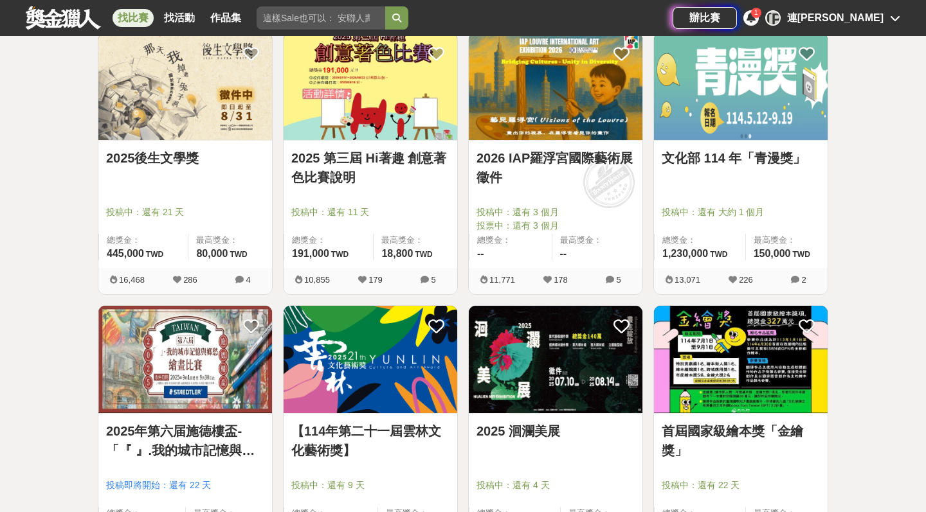
scroll to position [783, 0]
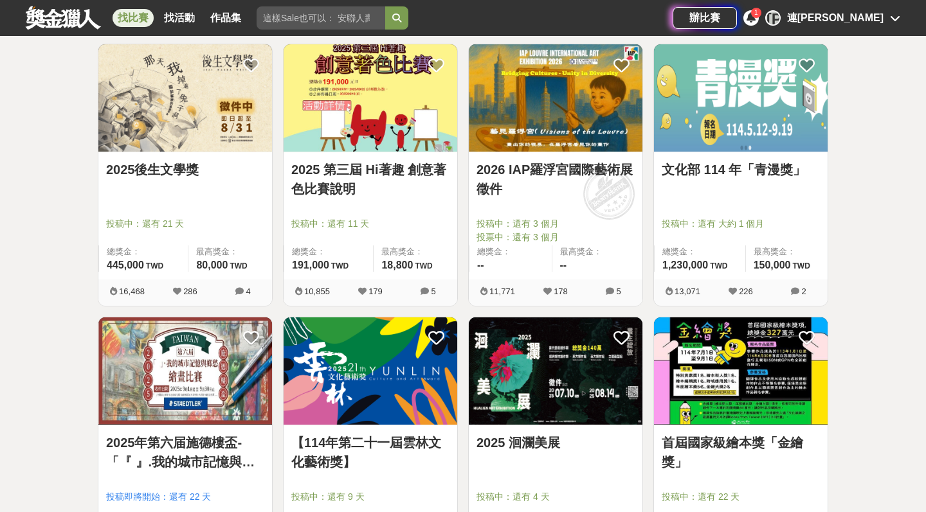
click at [375, 122] on img at bounding box center [370, 97] width 174 height 107
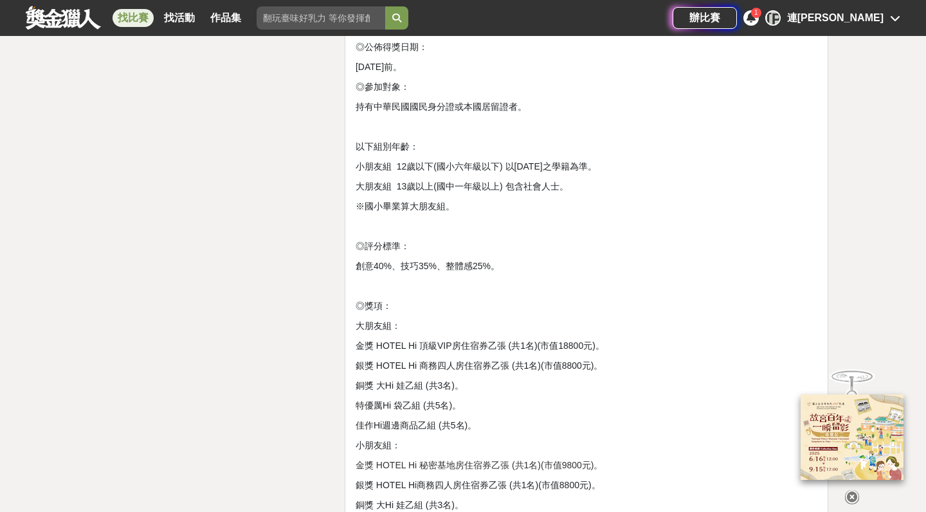
scroll to position [2070, 0]
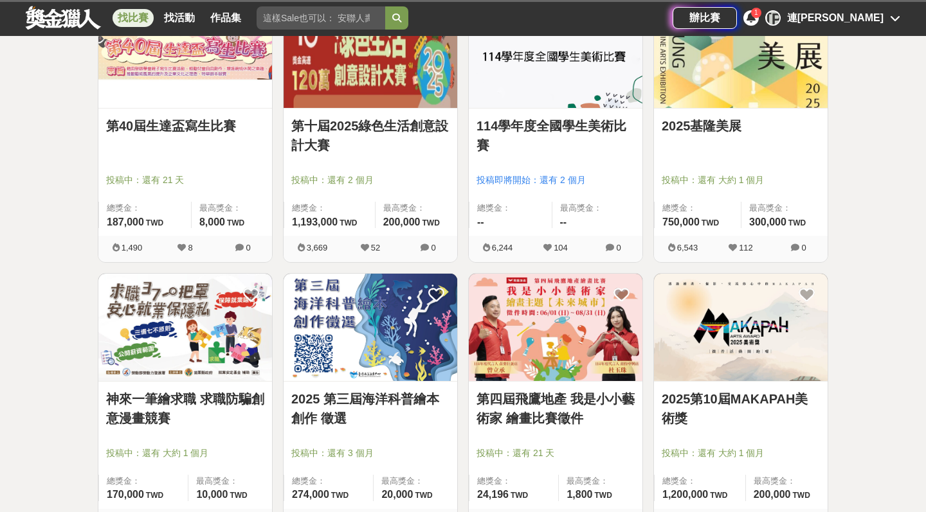
scroll to position [1378, 0]
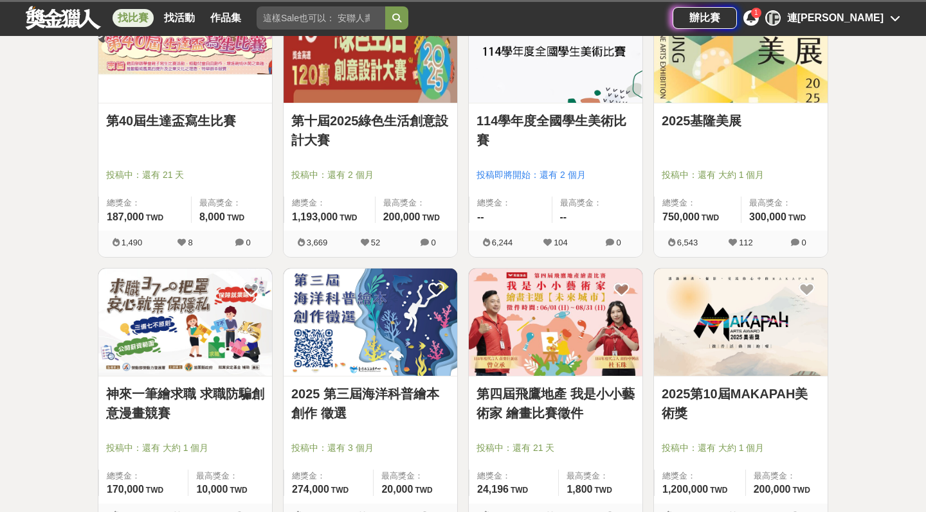
click at [201, 337] on img at bounding box center [185, 322] width 174 height 107
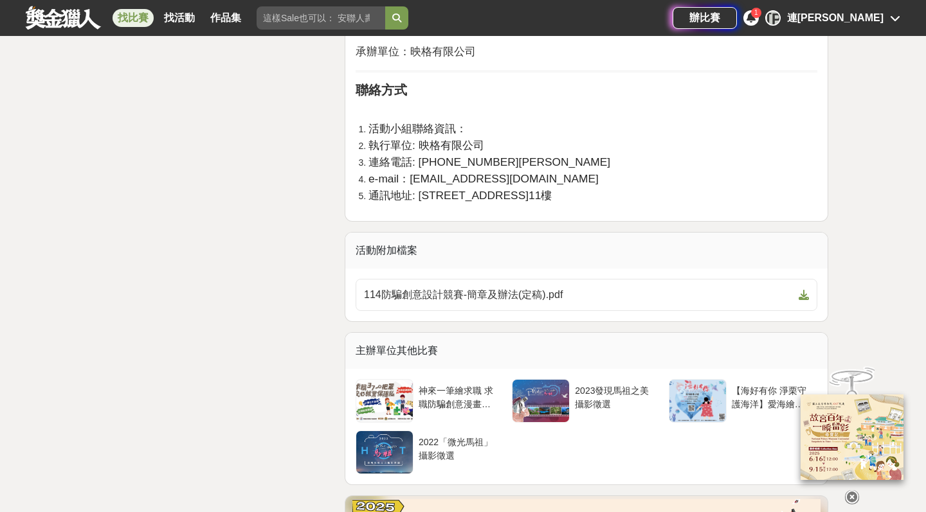
scroll to position [2691, 0]
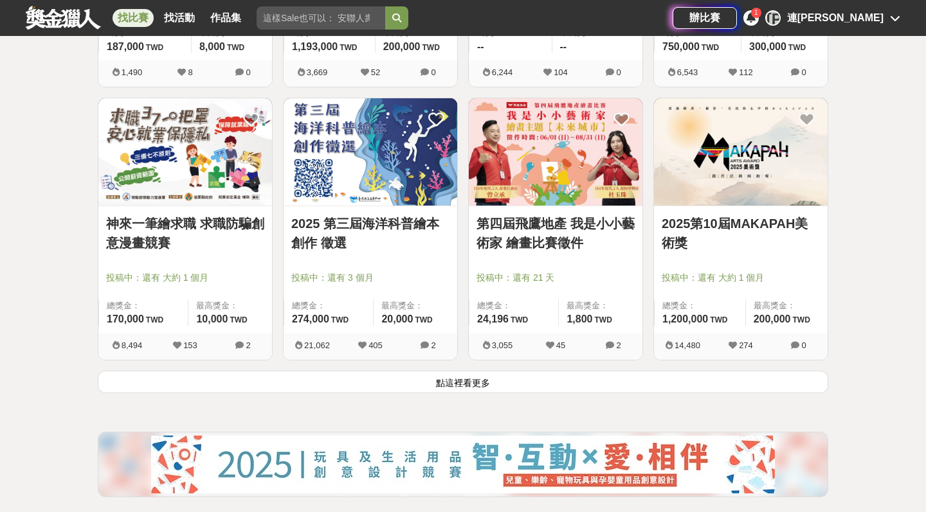
scroll to position [1550, 0]
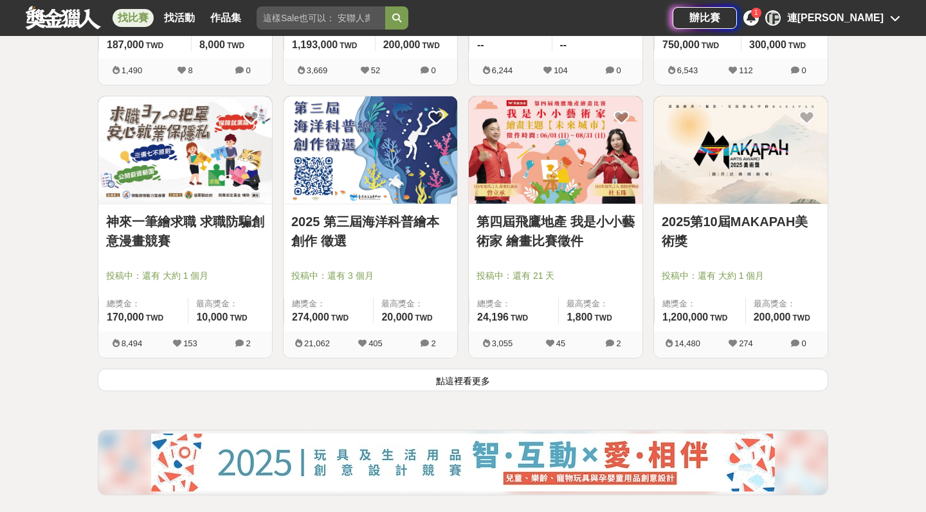
click at [755, 390] on button "點這裡看更多" at bounding box center [463, 380] width 730 height 22
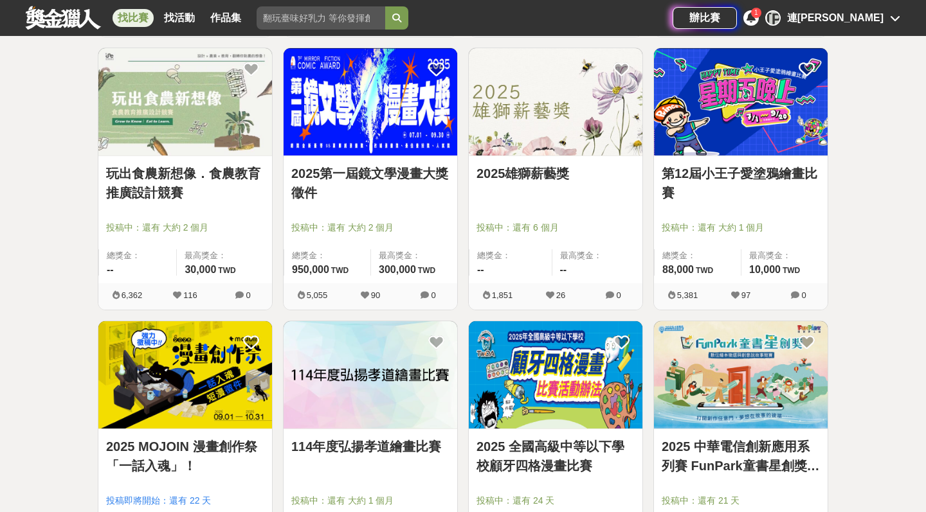
scroll to position [2144, 0]
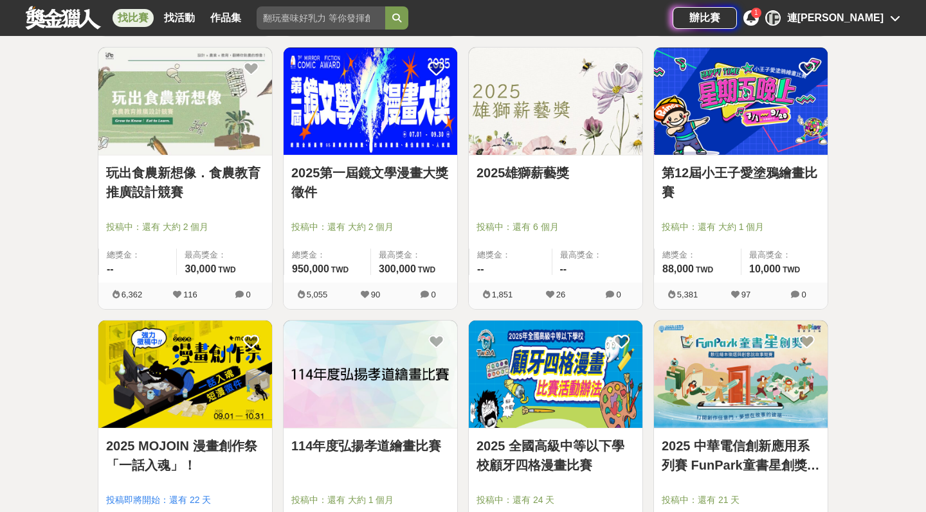
click at [211, 129] on img at bounding box center [185, 101] width 174 height 107
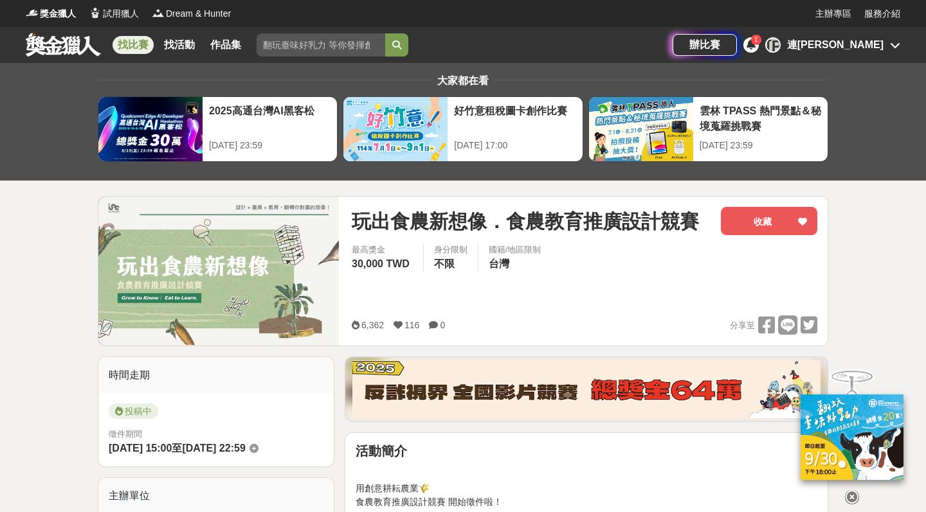
click at [830, 429] on img at bounding box center [851, 437] width 103 height 85
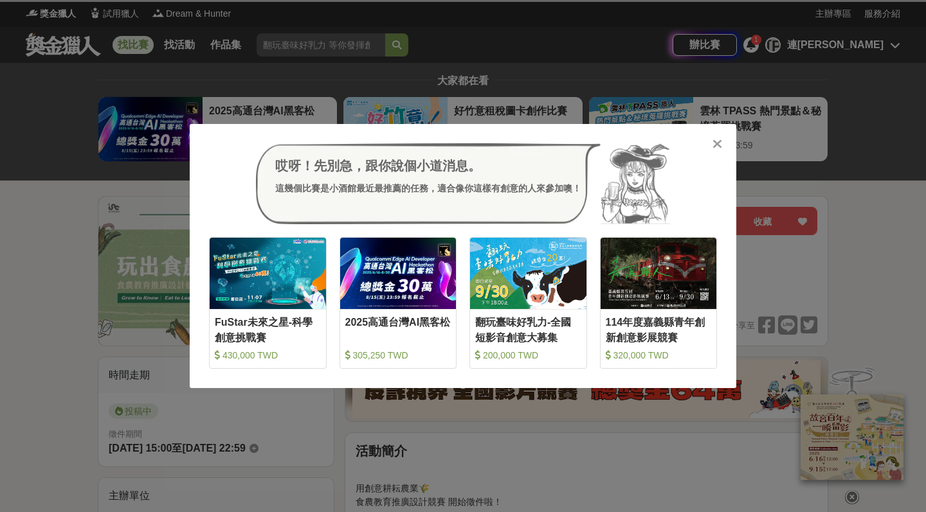
click at [709, 150] on div "哎呀！先別急，跟你說個小道消息。 這幾個比賽是小酒館最近最推薦的任務，適合像你這樣有創意的人來參加噢！ 收藏 FuStar未來之星-科學創意挑戰賽 430,0…" at bounding box center [463, 256] width 546 height 264
click at [713, 150] on icon at bounding box center [717, 144] width 10 height 13
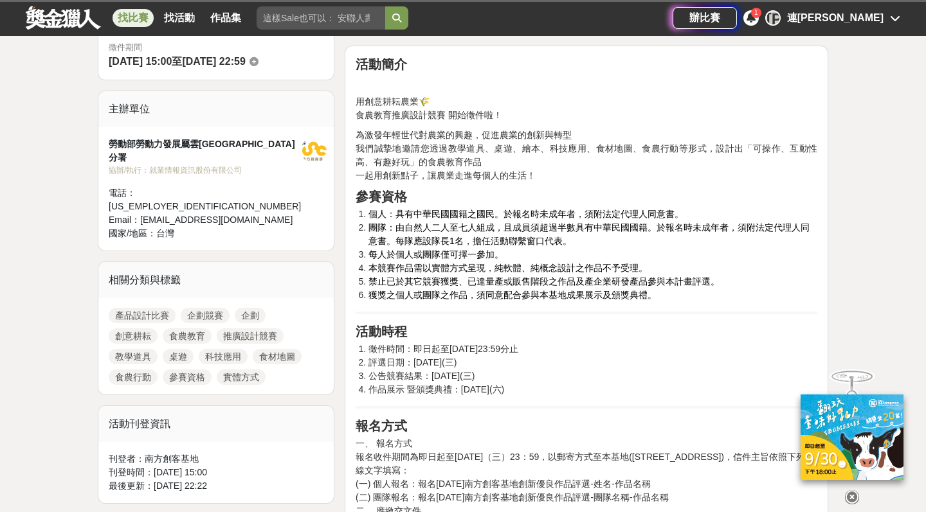
scroll to position [388, 0]
